Goal: Transaction & Acquisition: Obtain resource

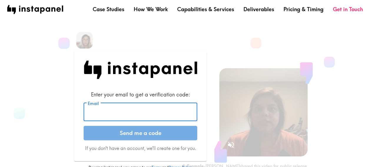
click at [158, 115] on input "Email" at bounding box center [141, 112] width 114 height 18
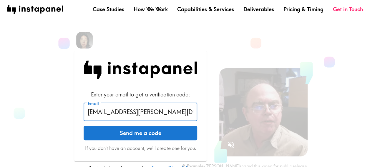
type input "[EMAIL_ADDRESS][PERSON_NAME][DOMAIN_NAME]"
click at [152, 135] on button "Send me a code" at bounding box center [141, 133] width 114 height 15
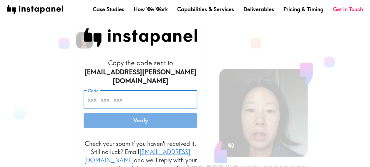
click at [101, 97] on input "Code" at bounding box center [141, 99] width 114 height 18
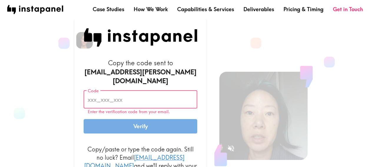
click at [143, 96] on input "Code" at bounding box center [141, 99] width 114 height 18
paste input "mYJ_ERJ_M8a"
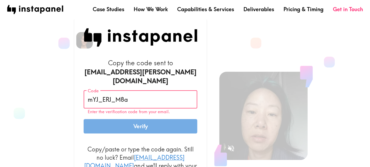
type input "mYJ_ERJ_M8a"
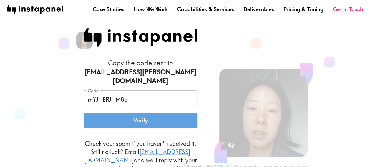
click at [155, 124] on button "Verify" at bounding box center [141, 120] width 114 height 15
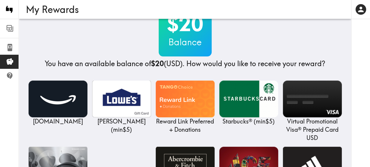
scroll to position [22, 0]
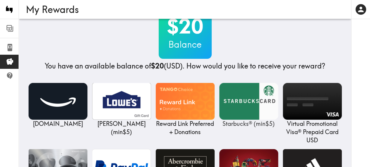
click at [275, 102] on img at bounding box center [248, 101] width 59 height 37
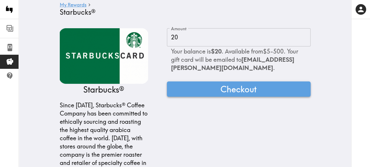
click at [222, 93] on span "Checkout" at bounding box center [239, 89] width 36 height 12
